Goal: Information Seeking & Learning: Check status

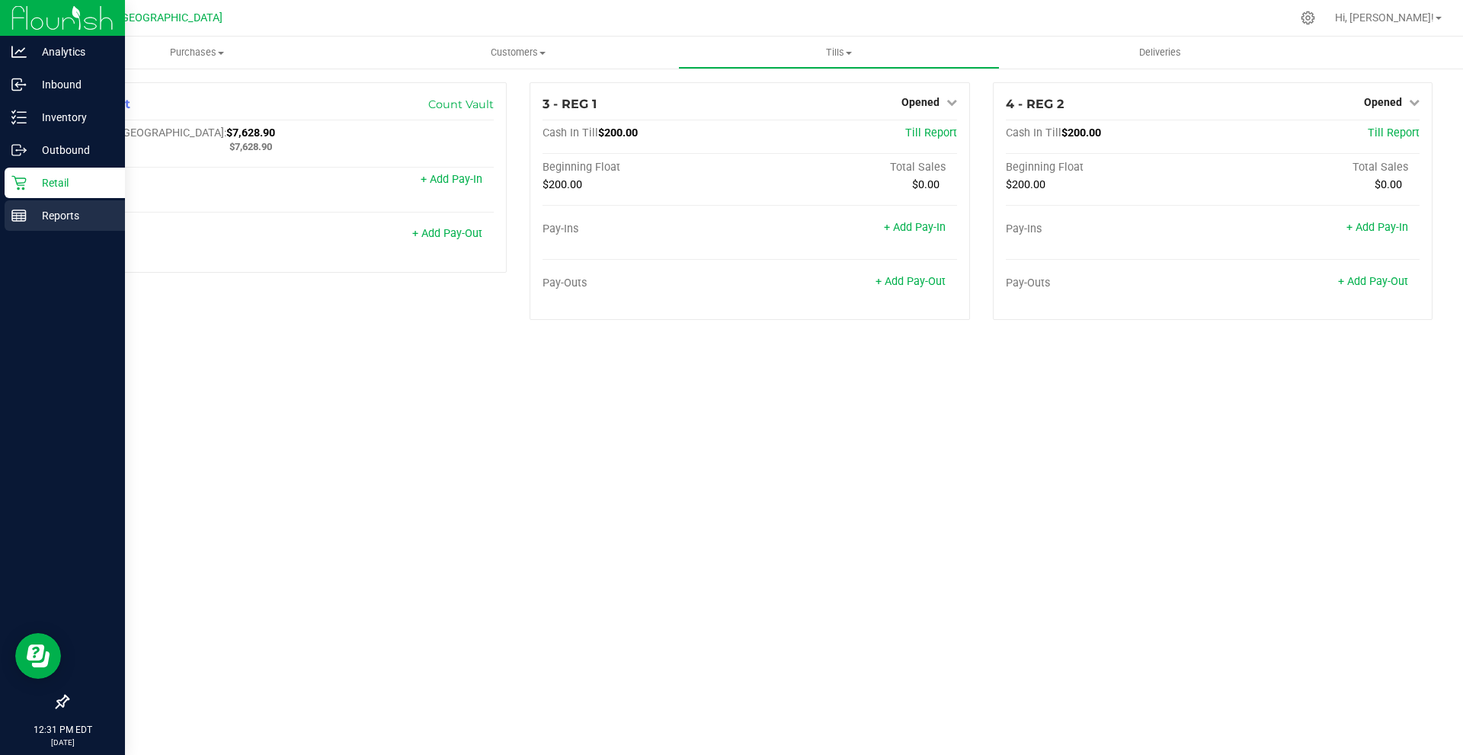
click at [24, 209] on icon at bounding box center [18, 215] width 15 height 15
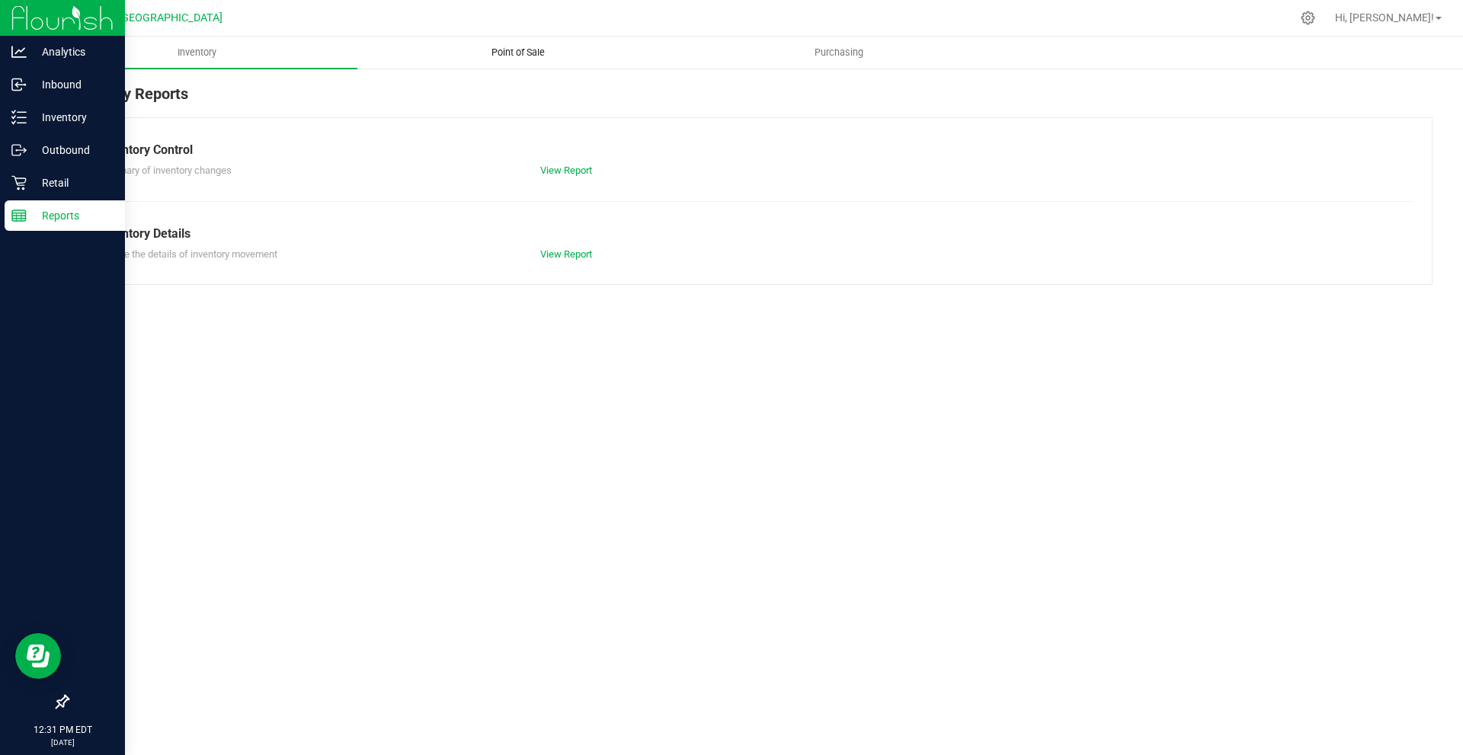
click at [537, 52] on span "Point of Sale" at bounding box center [518, 53] width 95 height 14
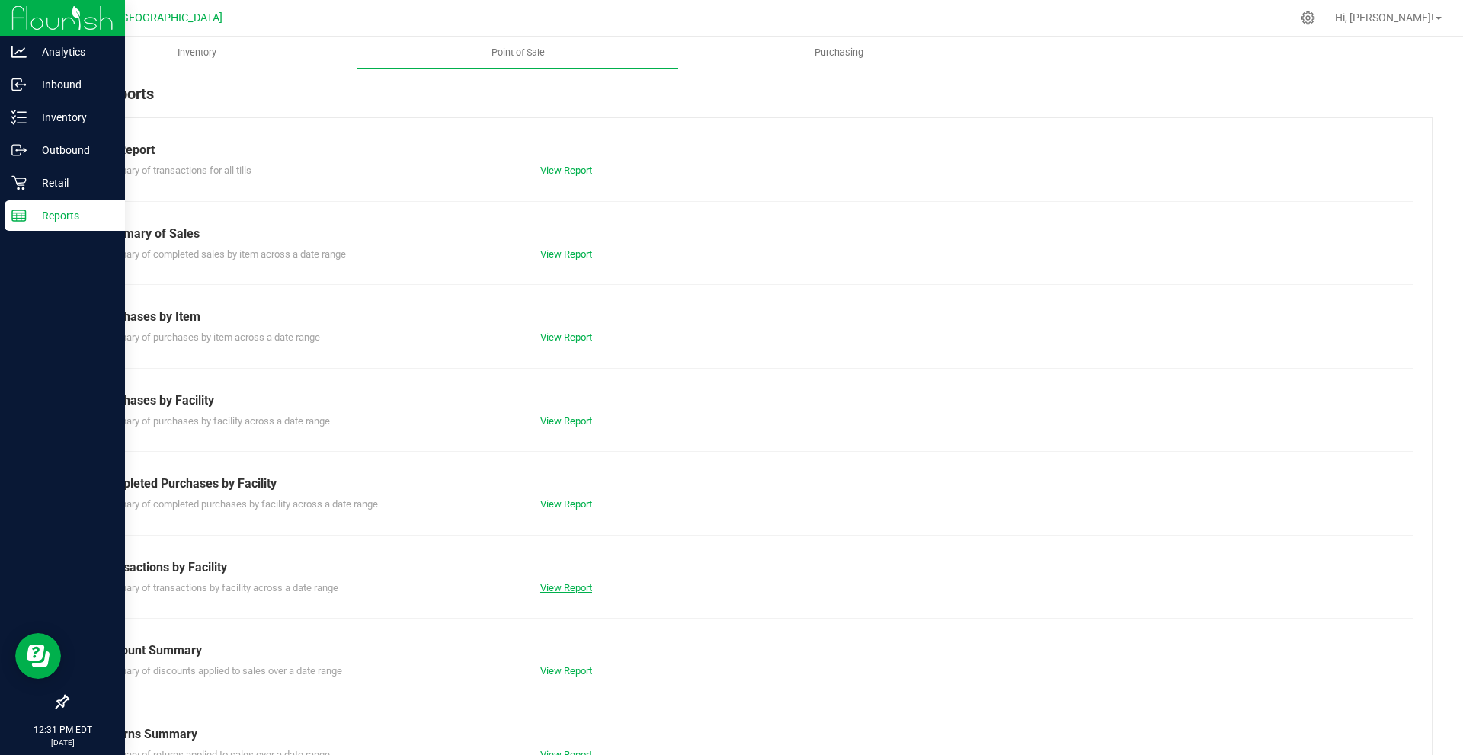
click at [559, 586] on link "View Report" at bounding box center [566, 587] width 52 height 11
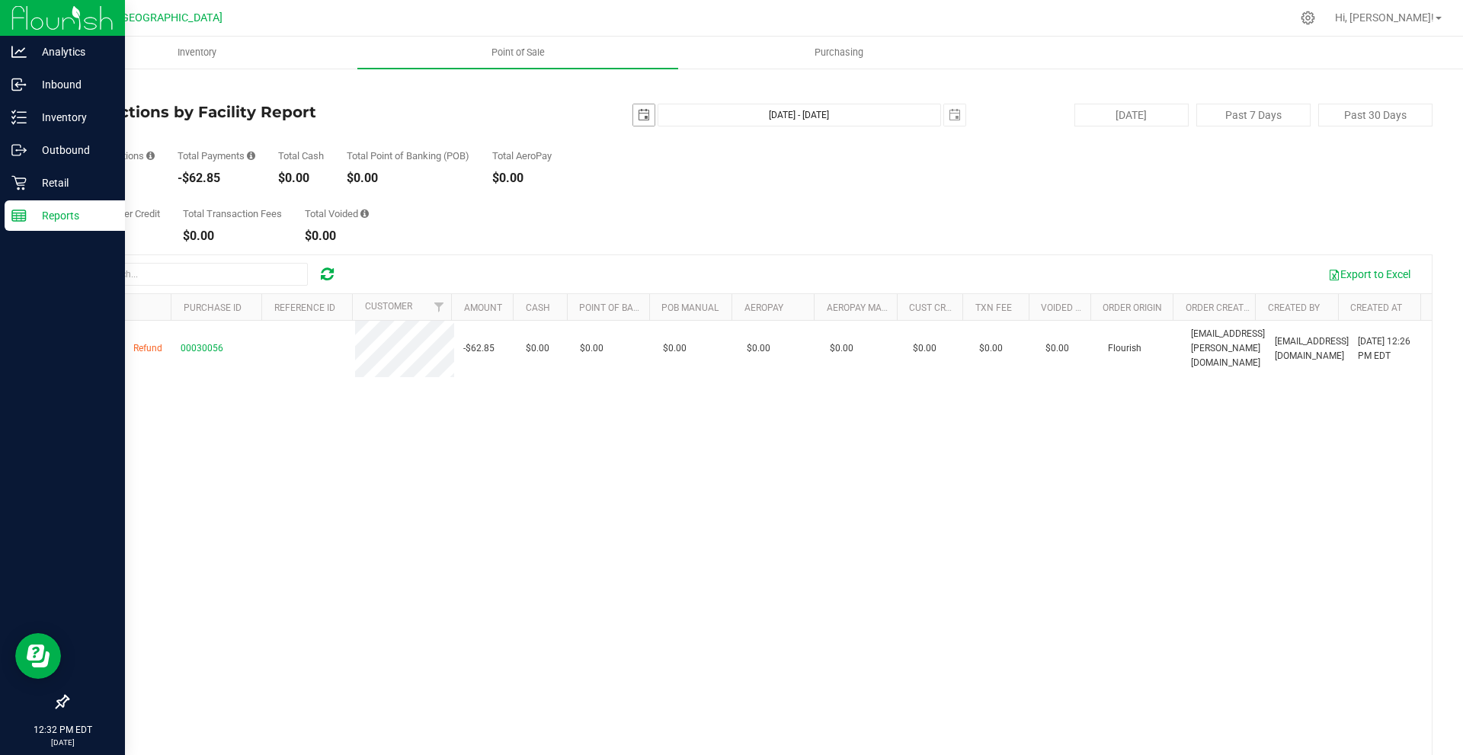
click at [638, 118] on span "select" at bounding box center [644, 115] width 12 height 12
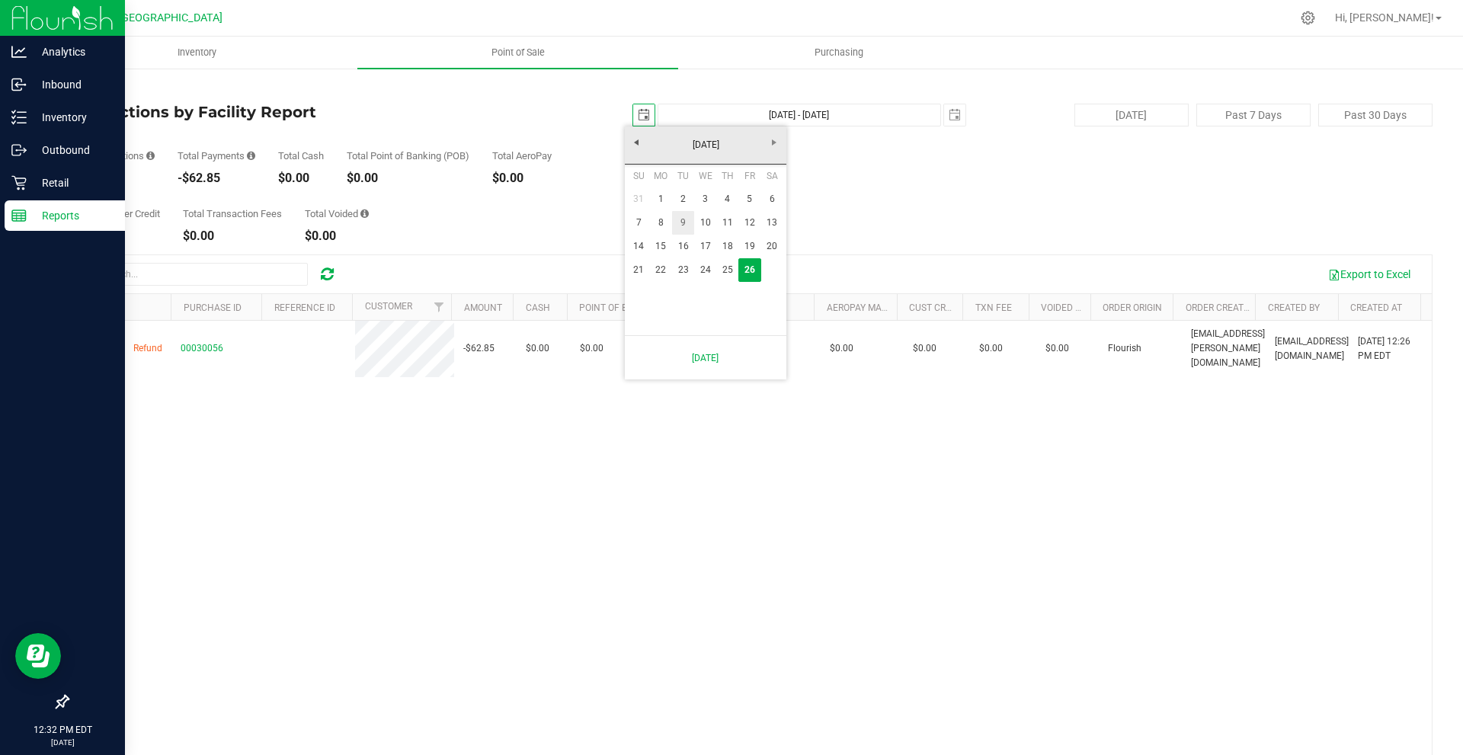
click at [686, 217] on link "9" at bounding box center [683, 223] width 22 height 24
type input "[DATE]"
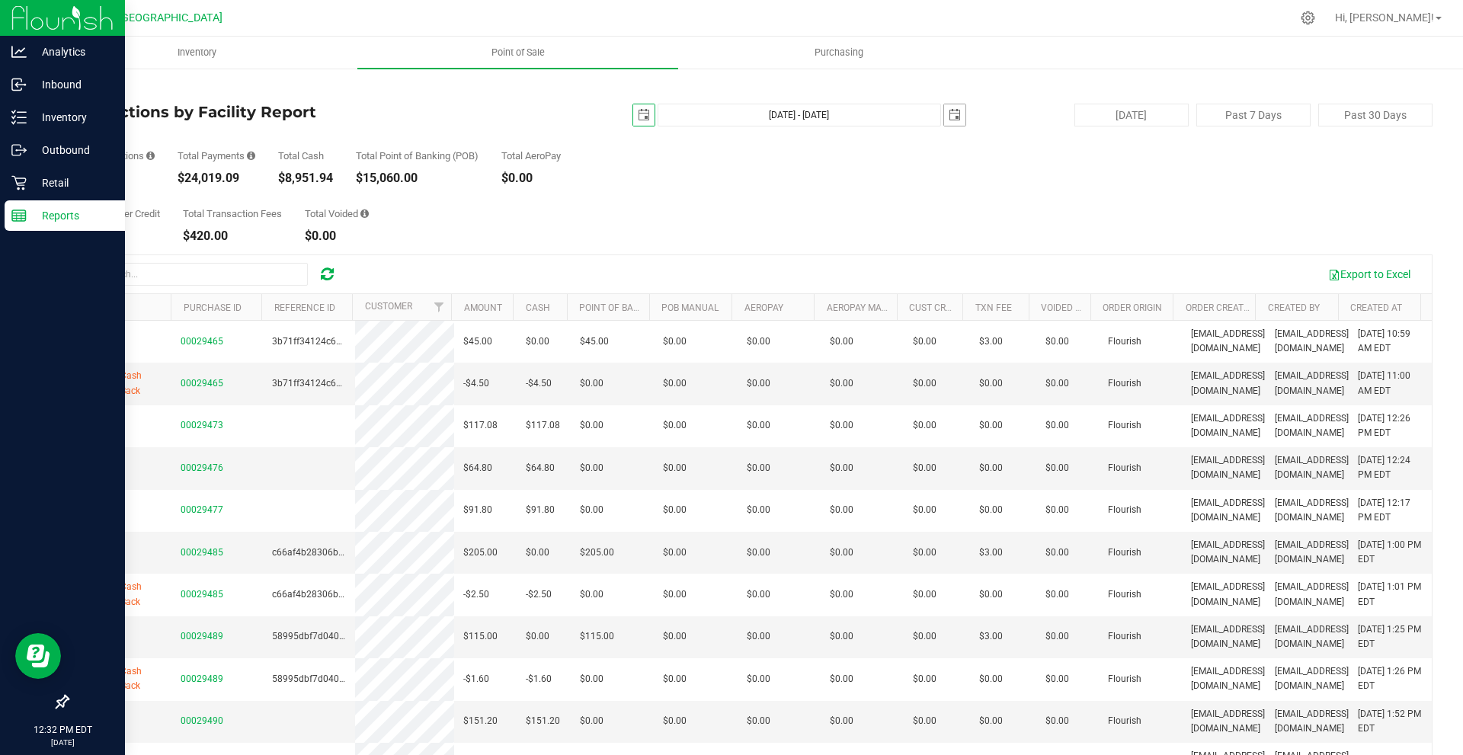
click at [950, 123] on span "select" at bounding box center [954, 114] width 21 height 21
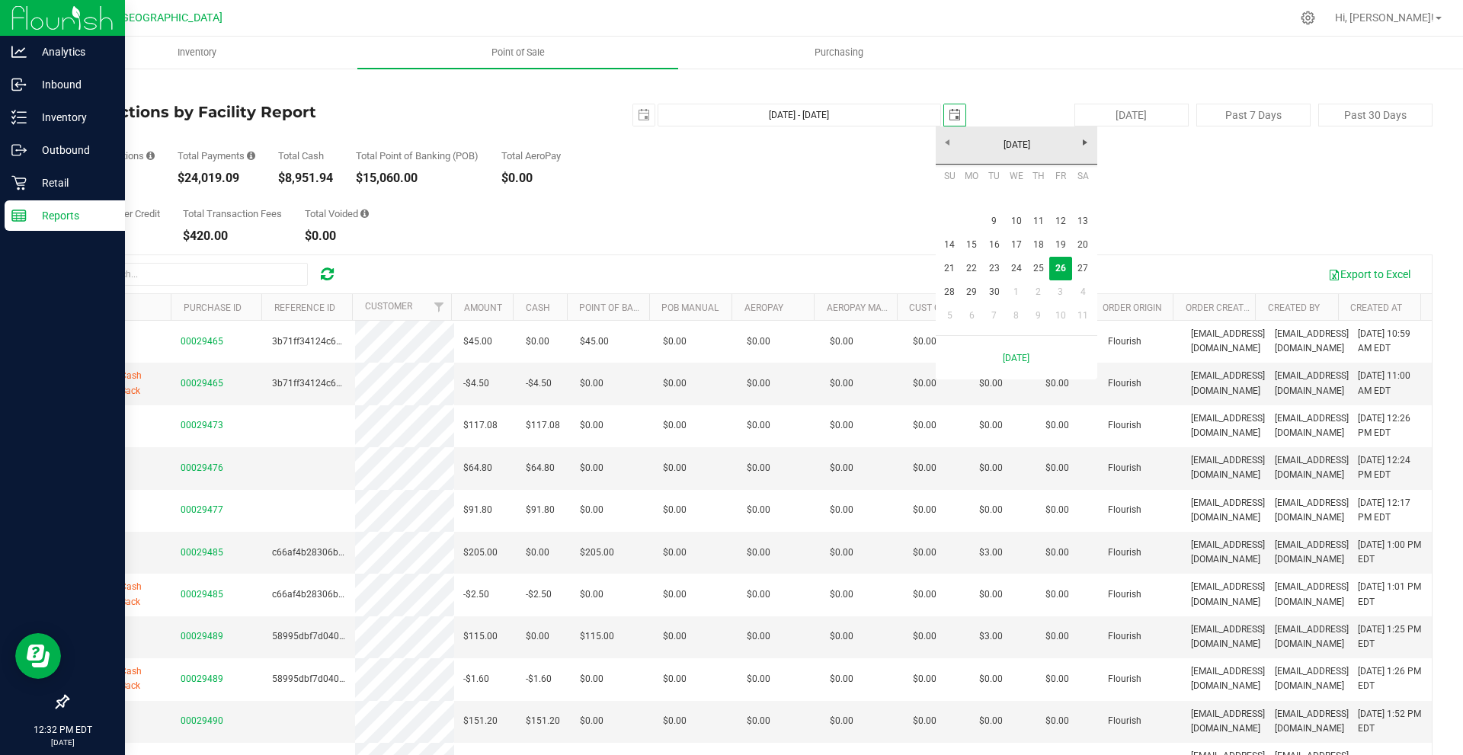
scroll to position [0, 38]
click at [993, 220] on link "9" at bounding box center [994, 222] width 22 height 24
type input "[DATE] - [DATE]"
type input "[DATE]"
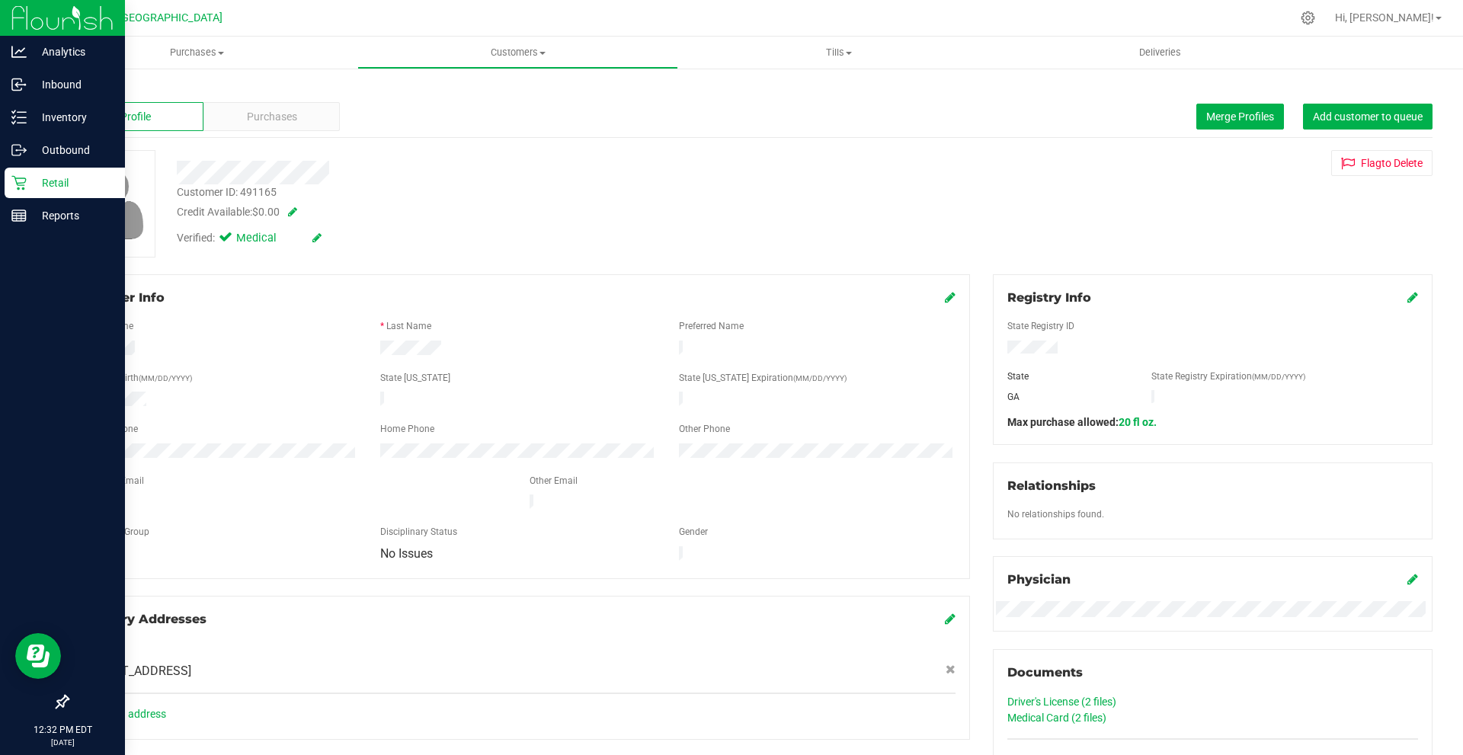
click at [82, 97] on div "Profile Purchases Merge Profiles Add customer to queue" at bounding box center [750, 117] width 1366 height 42
click at [82, 82] on div "Back" at bounding box center [750, 89] width 1366 height 14
click at [84, 85] on link "Back" at bounding box center [80, 89] width 26 height 11
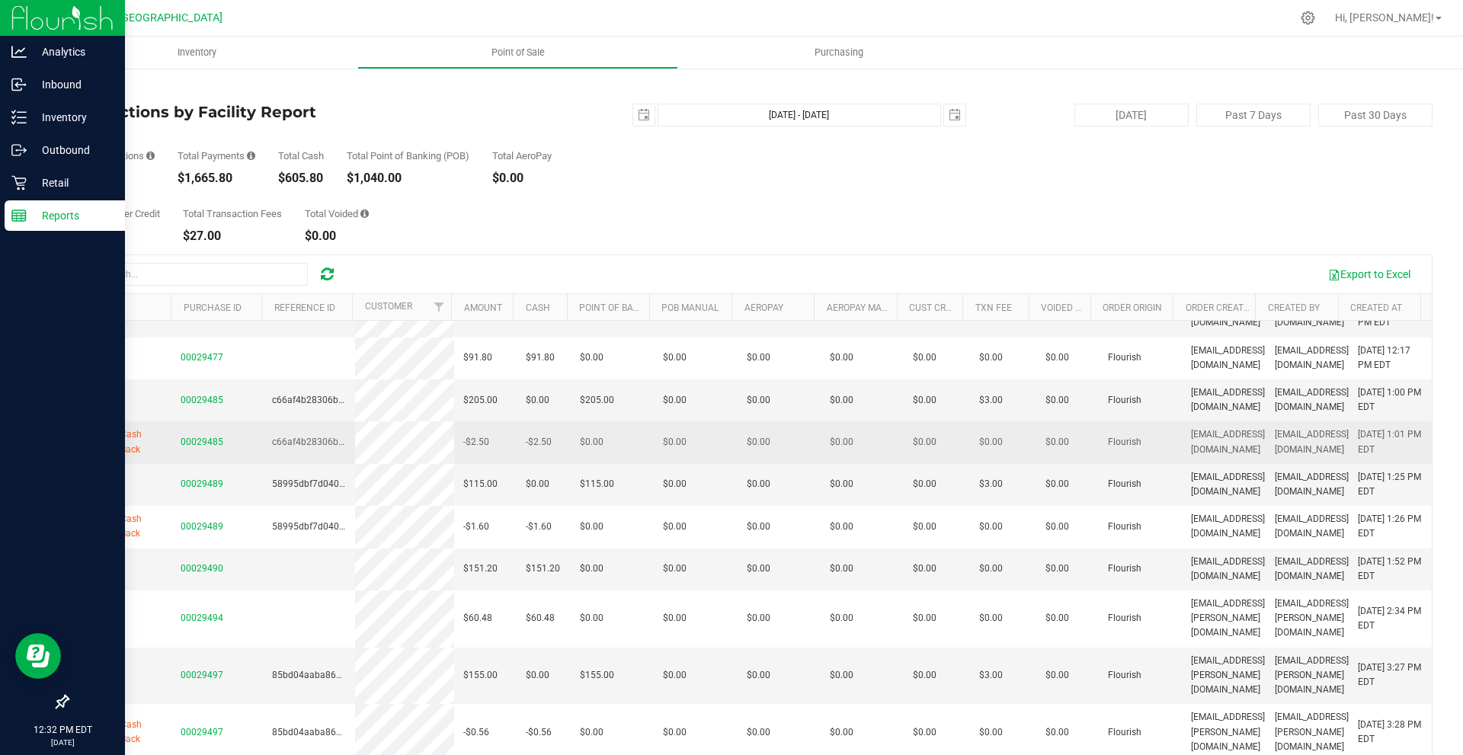
scroll to position [229, 0]
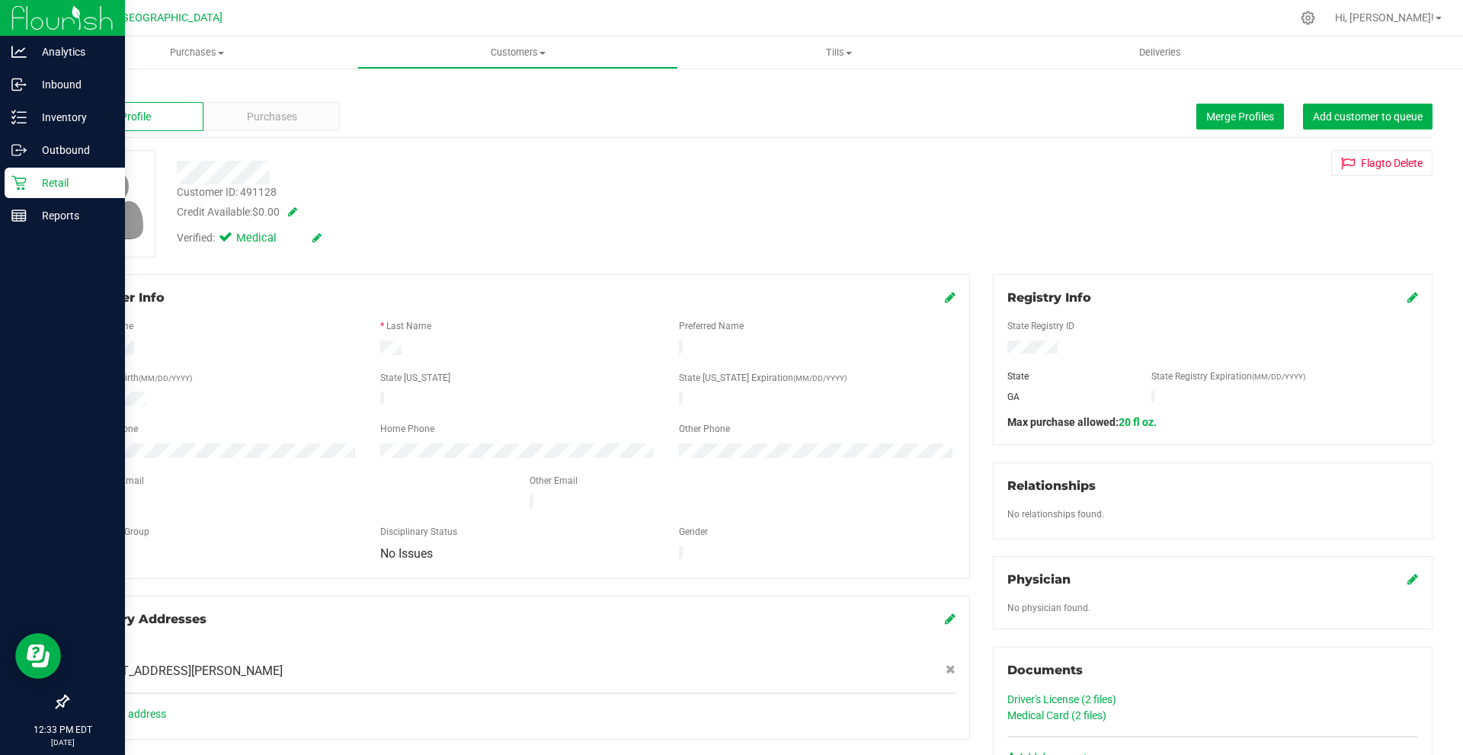
click at [1062, 700] on link "Driver's License (2 files)" at bounding box center [1062, 700] width 109 height 12
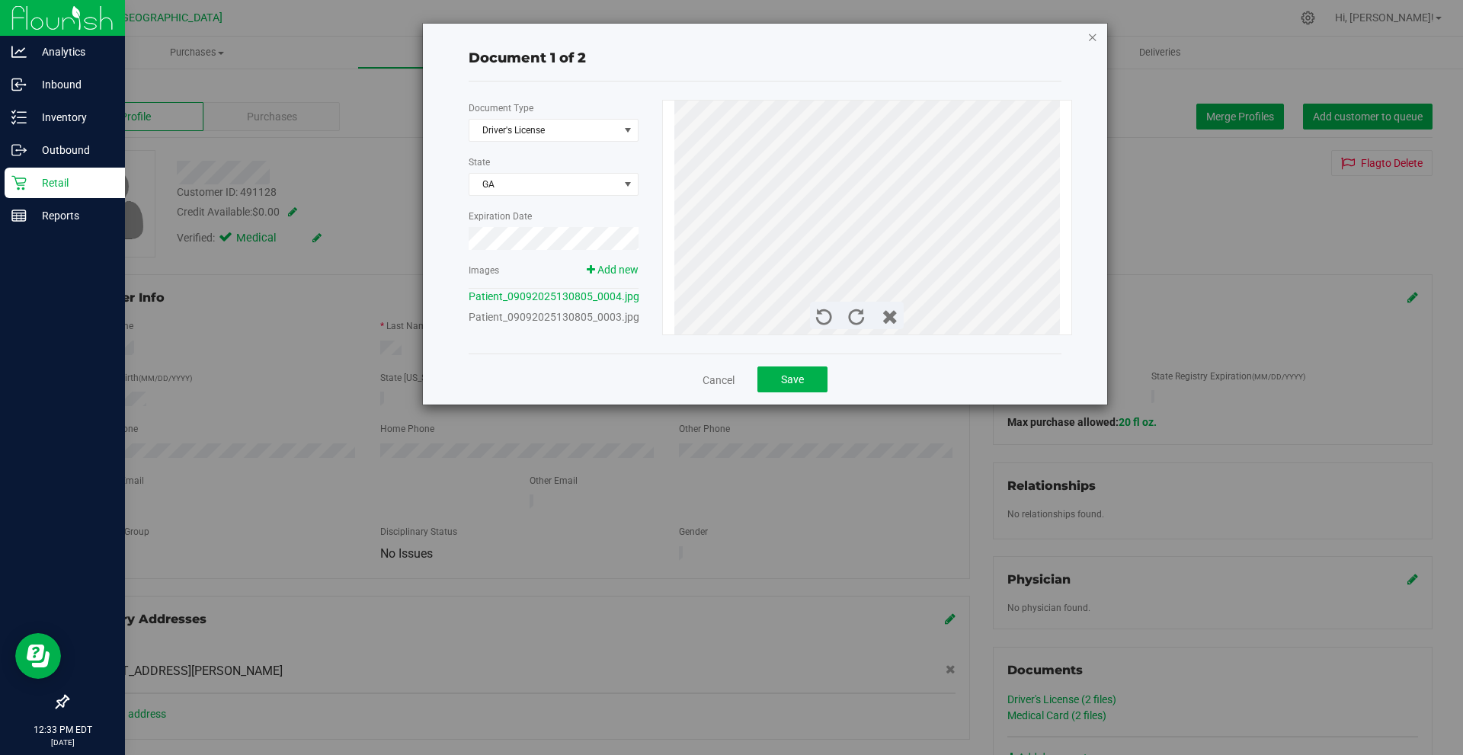
click at [1095, 40] on icon "button" at bounding box center [1093, 36] width 11 height 18
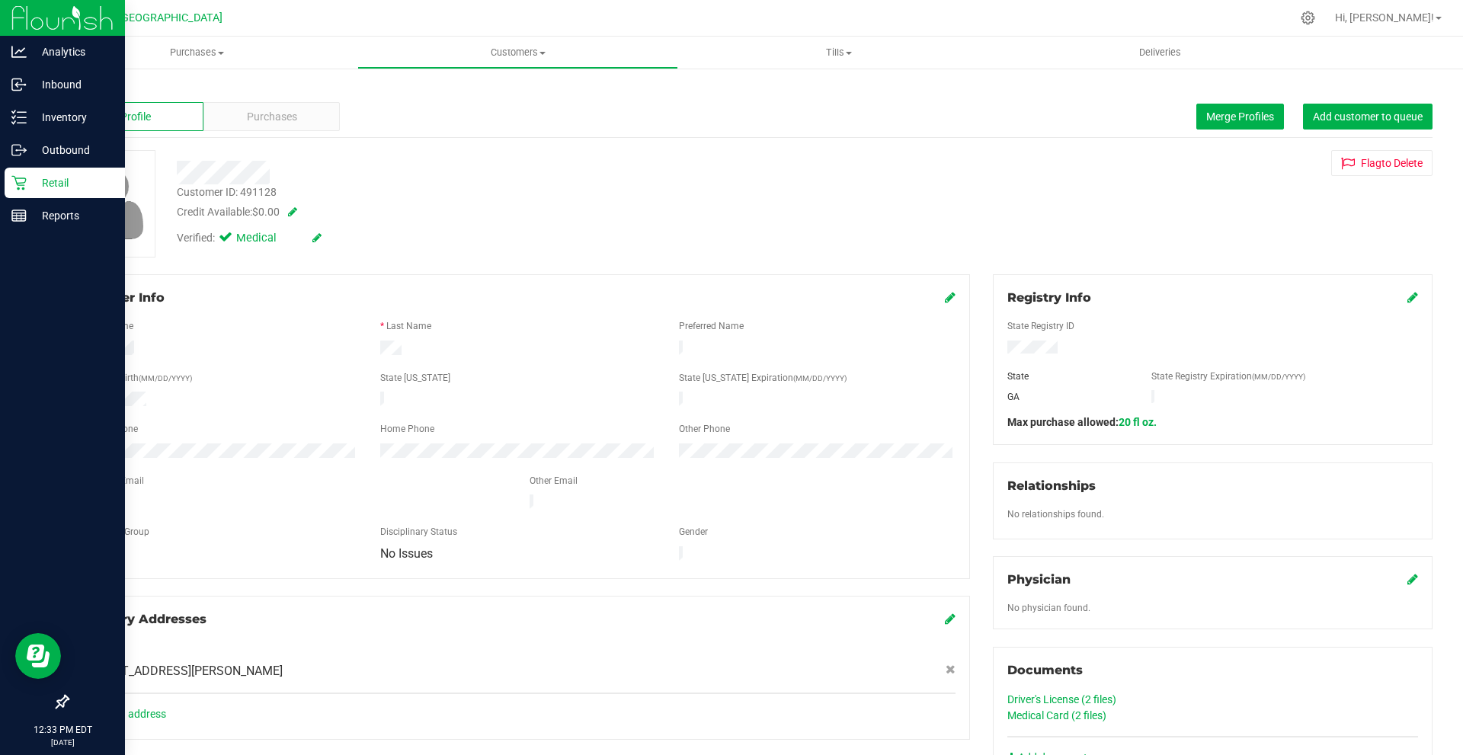
click at [296, 131] on div "Profile Purchases Merge Profiles Add customer to queue" at bounding box center [750, 117] width 1366 height 42
click at [300, 108] on div "Purchases" at bounding box center [272, 116] width 136 height 29
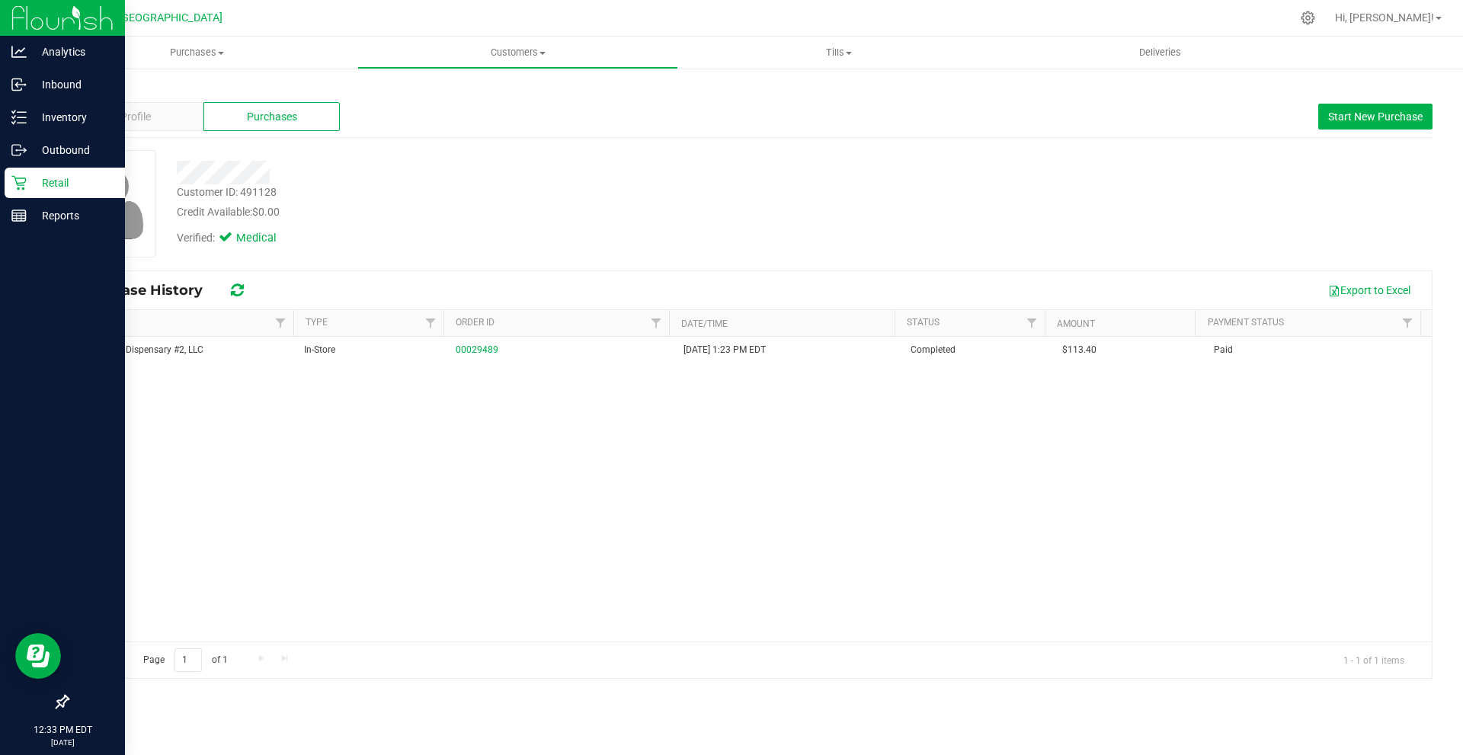
click at [27, 29] on img at bounding box center [62, 18] width 102 height 36
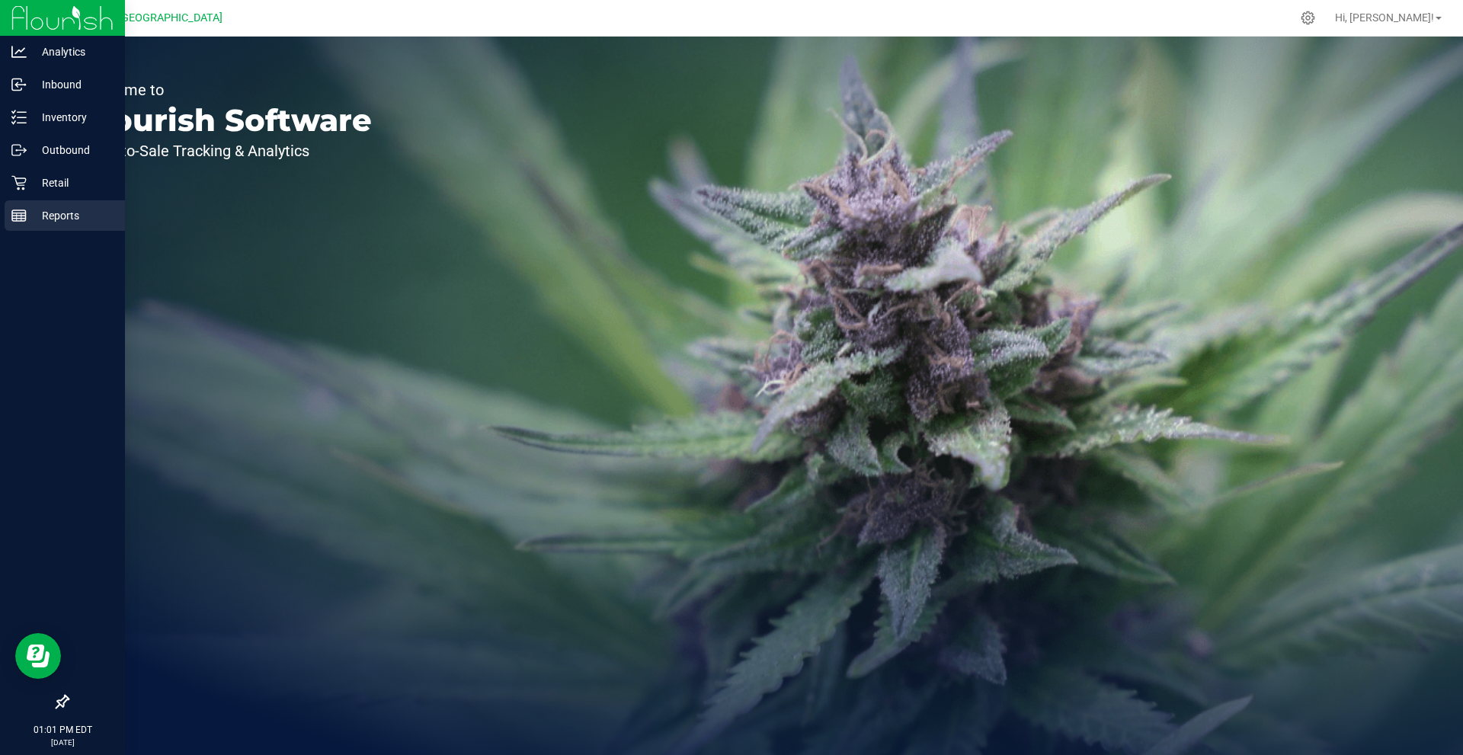
click at [66, 219] on p "Reports" at bounding box center [72, 216] width 91 height 18
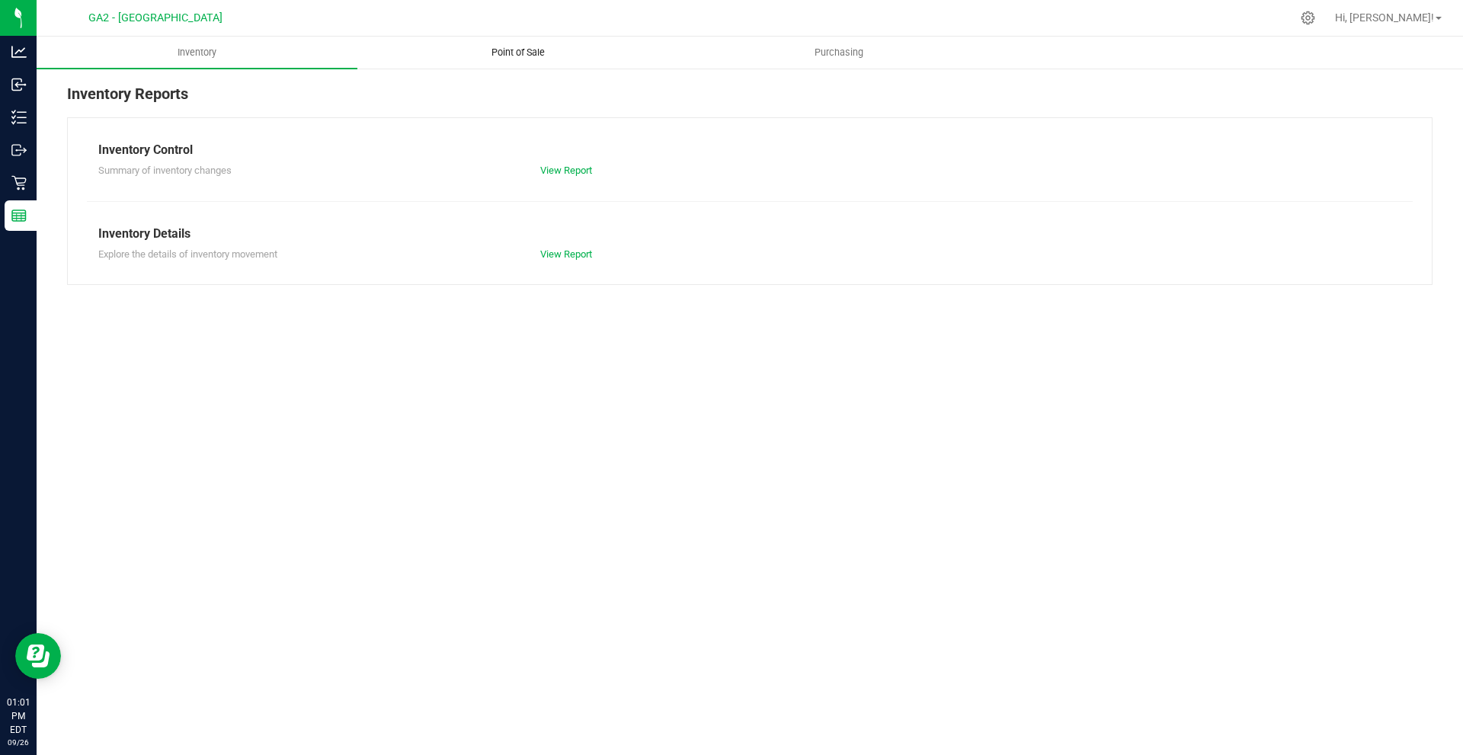
click at [531, 48] on span "Point of Sale" at bounding box center [518, 53] width 95 height 14
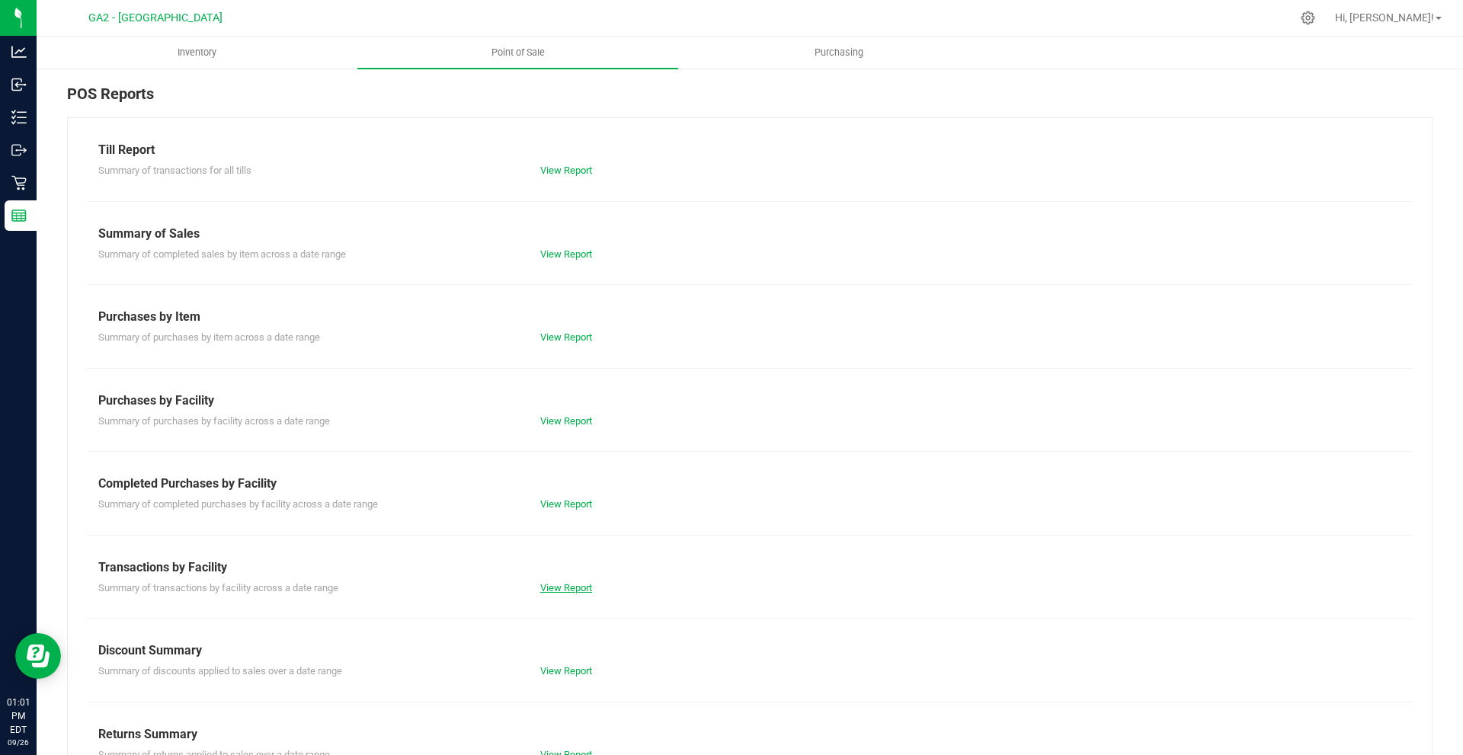
click at [548, 585] on link "View Report" at bounding box center [566, 587] width 52 height 11
